Goal: Information Seeking & Learning: Learn about a topic

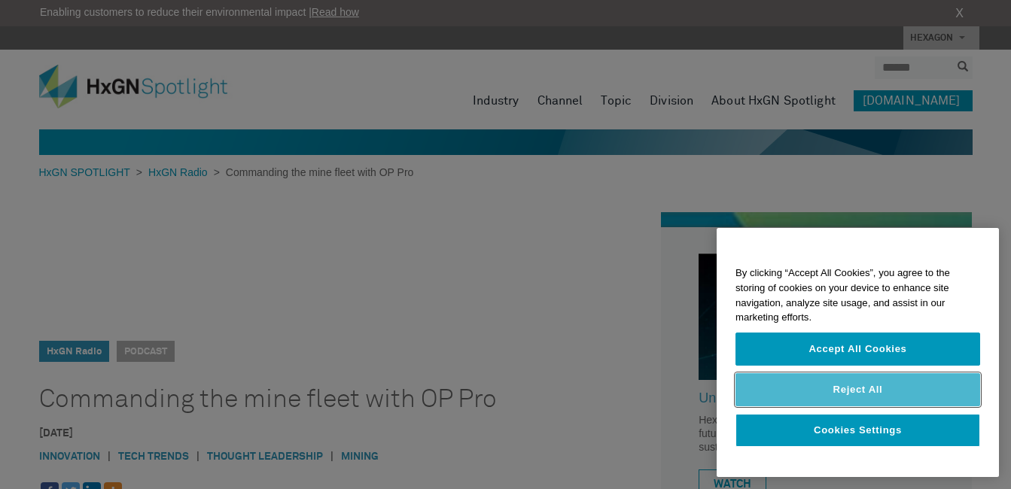
click at [824, 390] on button "Reject All" at bounding box center [858, 389] width 245 height 33
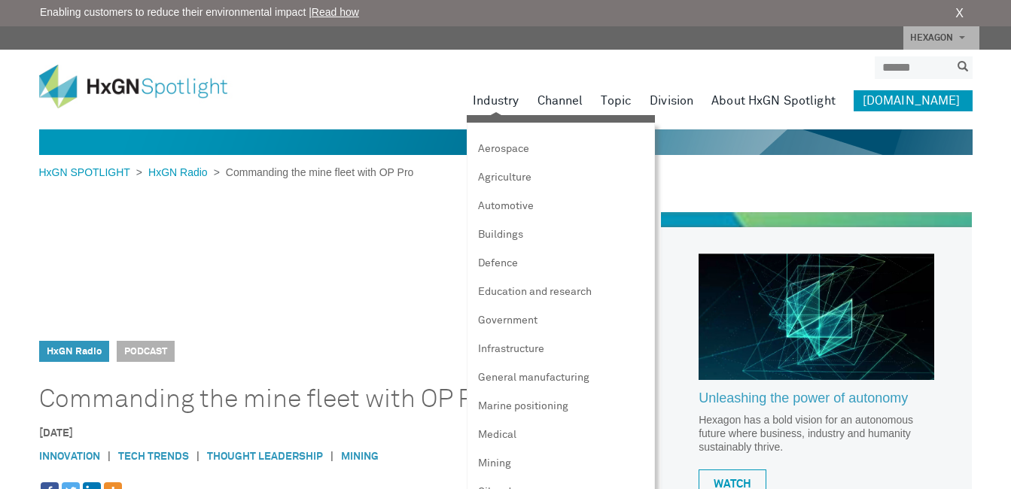
click at [520, 105] on link "Industry" at bounding box center [496, 100] width 47 height 21
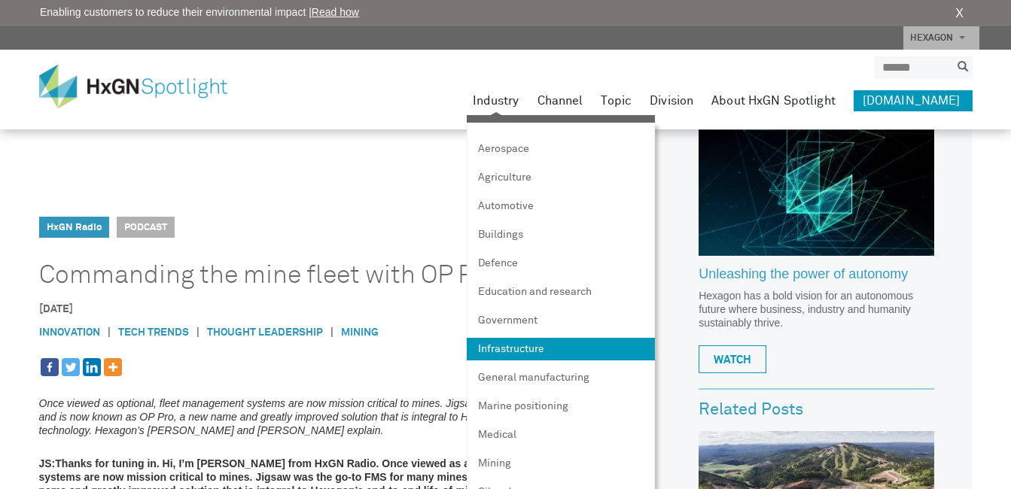
scroll to position [151, 0]
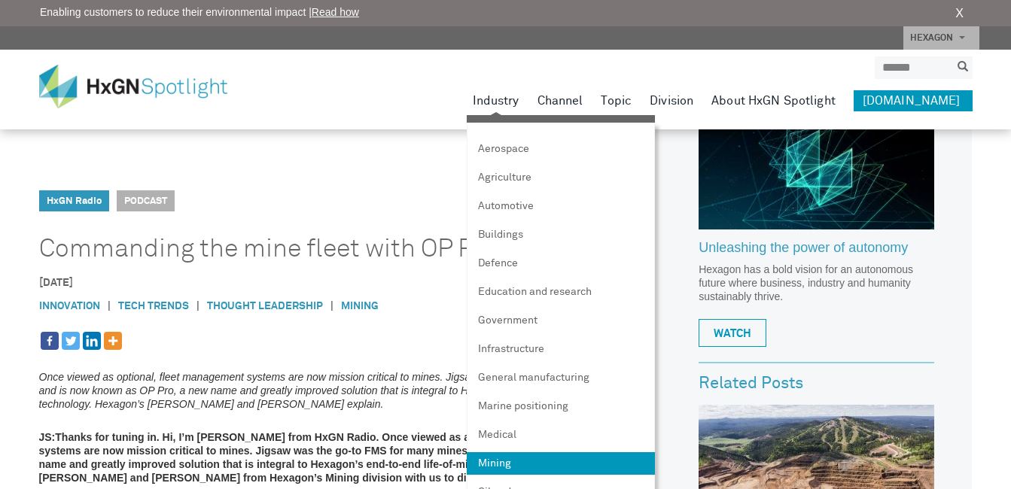
click at [542, 461] on link "Mining" at bounding box center [561, 464] width 188 height 23
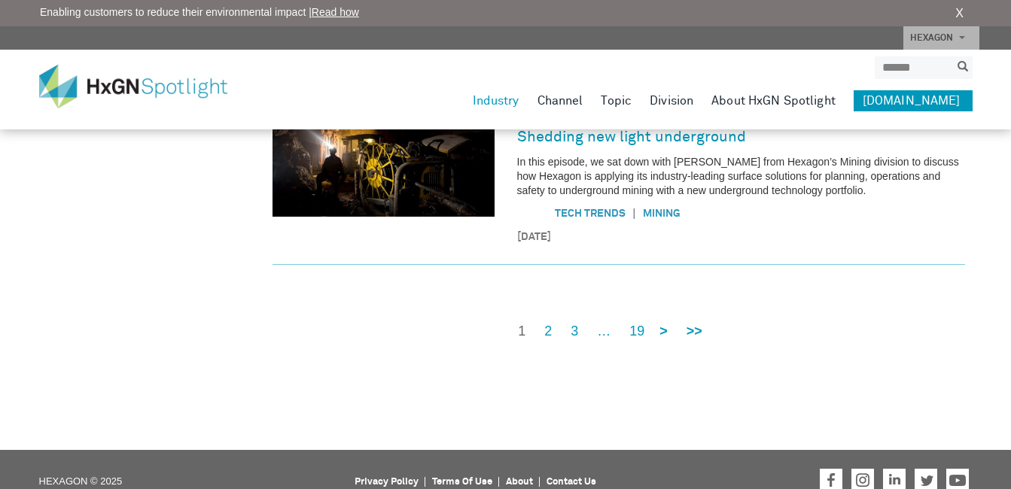
scroll to position [1273, 0]
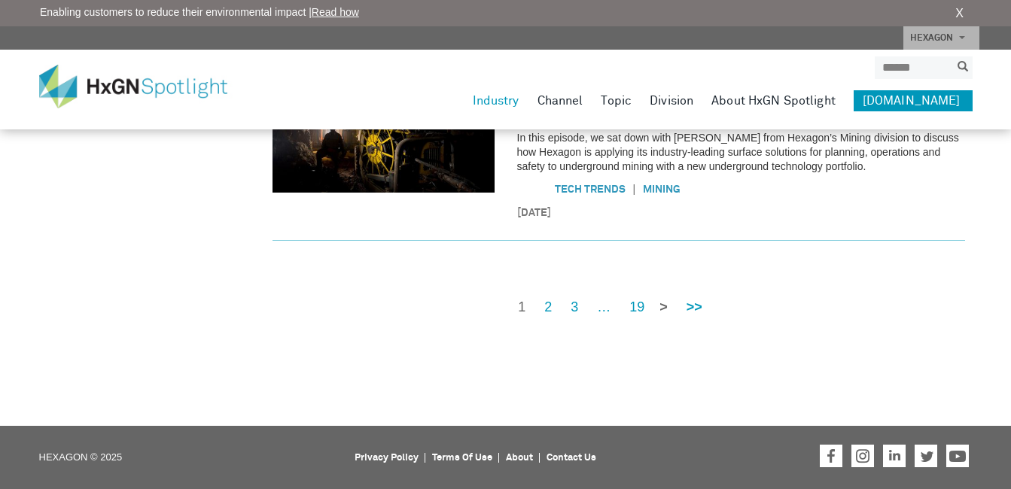
click at [664, 304] on strong ">" at bounding box center [664, 307] width 8 height 15
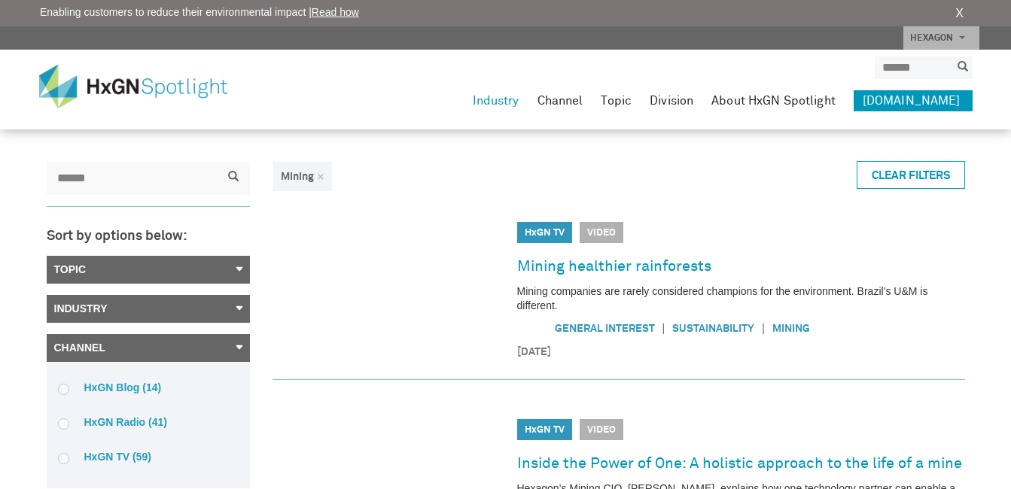
scroll to position [23, 0]
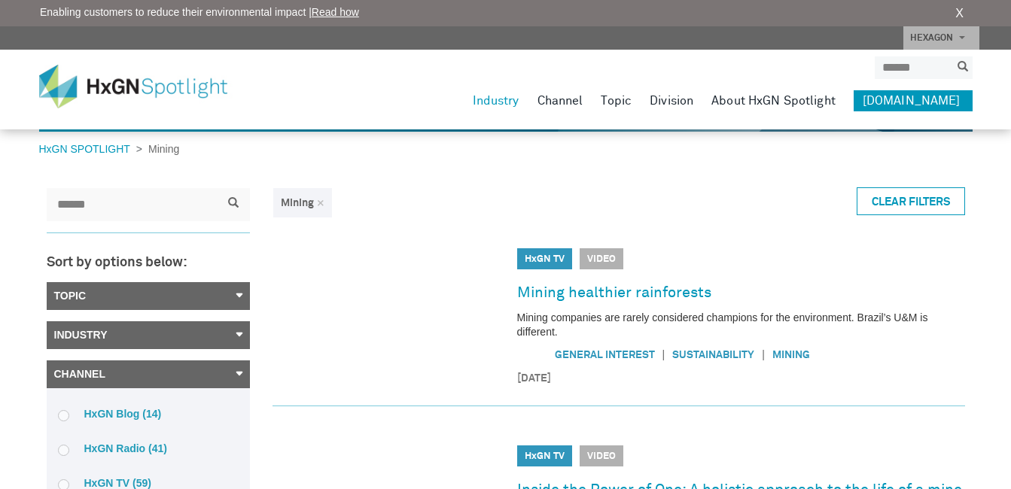
click at [241, 335] on link "Industry" at bounding box center [148, 335] width 203 height 28
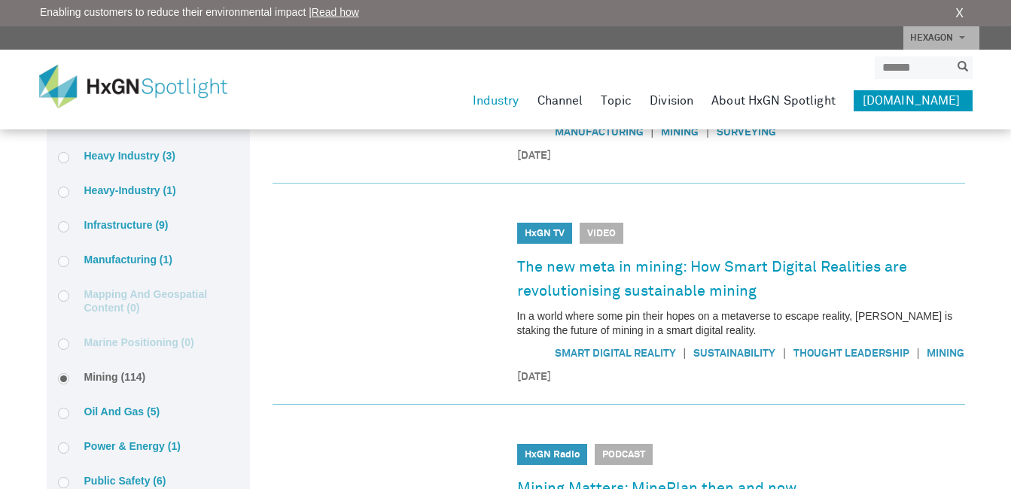
scroll to position [927, 0]
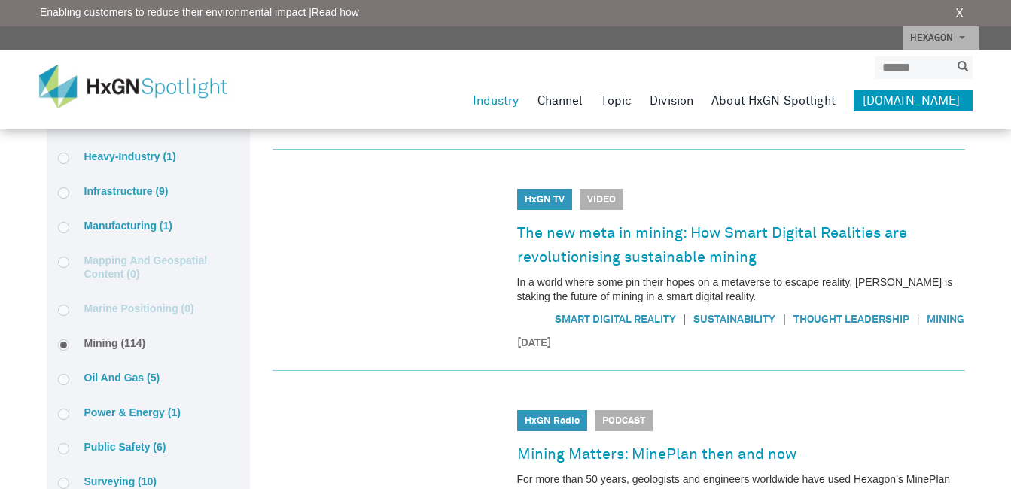
click at [340, 305] on article "HxGN TV HxGN TV Video The new meta in mining: How Smart Digital Realities are r…" at bounding box center [619, 271] width 693 height 202
